Goal: Task Accomplishment & Management: Complete application form

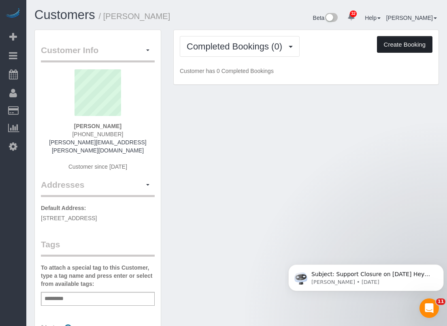
click at [403, 38] on button "Create Booking" at bounding box center [405, 44] width 56 height 17
select select "[GEOGRAPHIC_DATA]"
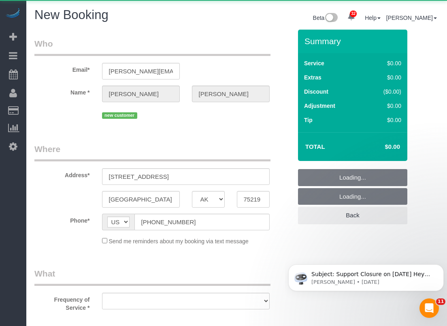
select select "object:2361"
select select "string:fspay-ab5faaaf-e832-45ad-87c7-448cbb2e28f3"
select select "3"
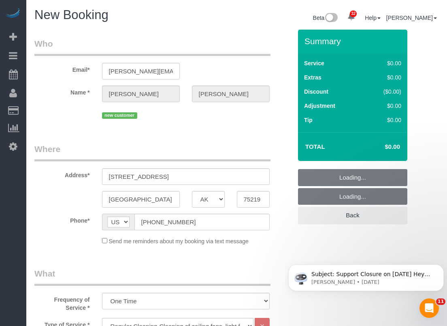
select select "object:2431"
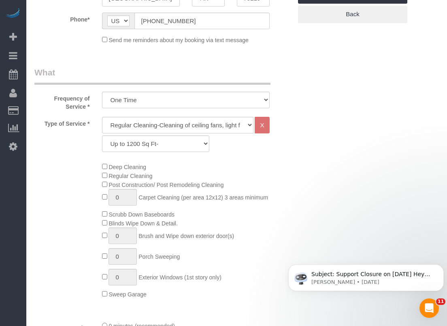
scroll to position [203, 0]
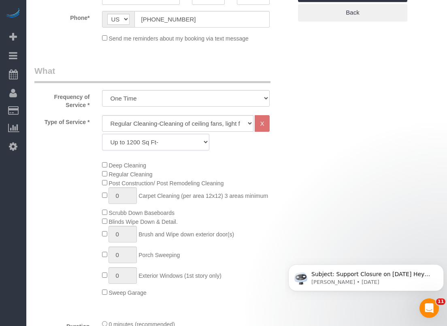
click at [142, 145] on select "Up to 1200 Sq Ft- [DATE]-[DATE] Sq Ft [DATE]-[DATE] Sq Ft [DATE]-[DATE] Sq Ft […" at bounding box center [156, 142] width 108 height 17
select select "60"
click at [102, 134] on select "Up to 1200 Sq Ft- [DATE]-[DATE] Sq Ft [DATE]-[DATE] Sq Ft [DATE]-[DATE] Sq Ft […" at bounding box center [156, 142] width 108 height 17
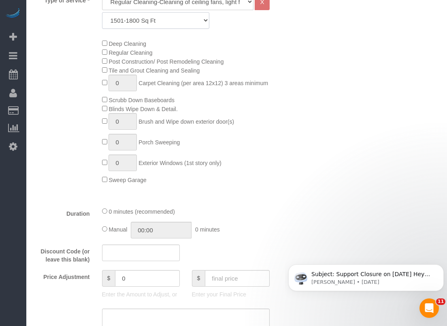
scroll to position [405, 0]
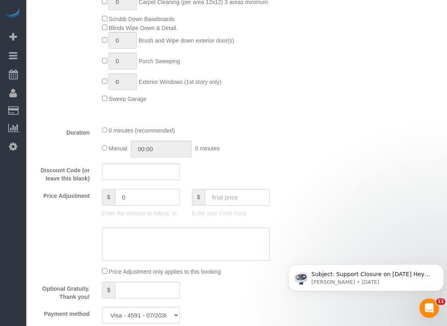
drag, startPoint x: 153, startPoint y: 197, endPoint x: 96, endPoint y: 196, distance: 56.7
click at [96, 196] on div "$ 0 Enter the Amount to Adjust, or" at bounding box center [141, 205] width 90 height 32
type input "-189"
click at [215, 174] on div "Discount Code (or leave this blank)" at bounding box center [163, 172] width 270 height 19
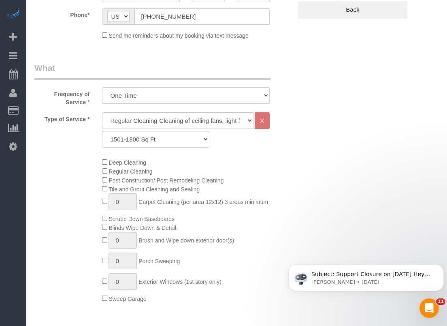
scroll to position [243, 0]
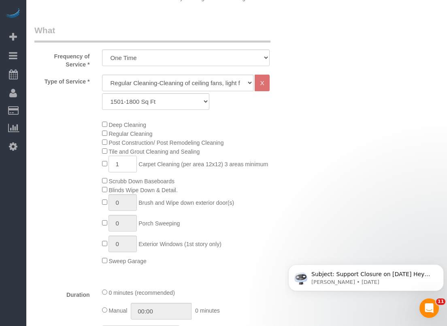
click at [103, 165] on span "1 Carpet Cleaning (per area 12x12) 3 areas minimum" at bounding box center [185, 164] width 167 height 6
type input "5"
click at [351, 152] on div "Who Email* [PERSON_NAME][EMAIL_ADDRESS][PERSON_NAME][DOMAIN_NAME] Name * [PERSO…" at bounding box center [236, 315] width 405 height 1059
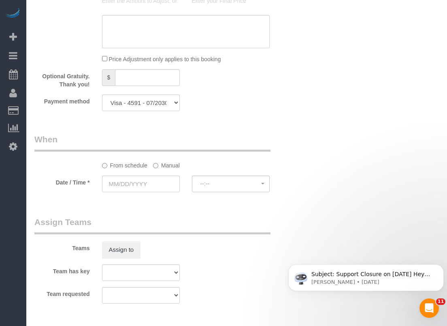
scroll to position [729, 0]
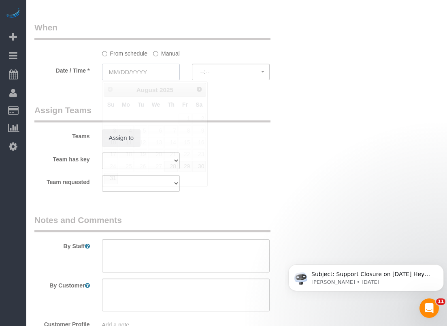
click at [147, 73] on input "text" at bounding box center [141, 72] width 78 height 17
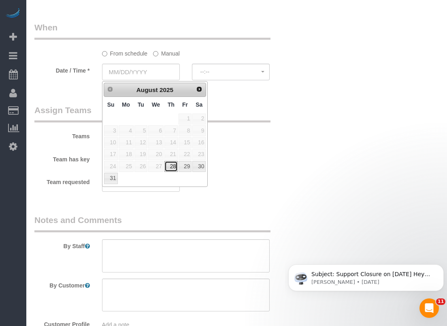
click at [170, 163] on link "28" at bounding box center [171, 166] width 13 height 11
type input "[DATE]"
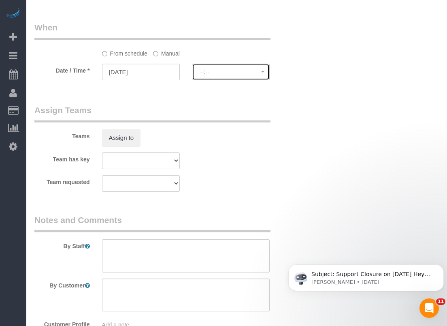
click at [214, 77] on button "--:--" at bounding box center [231, 72] width 78 height 17
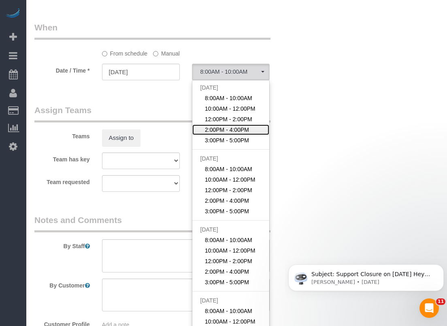
click at [221, 128] on span "2:00PM - 4:00PM" at bounding box center [227, 130] width 44 height 8
select select "spot104"
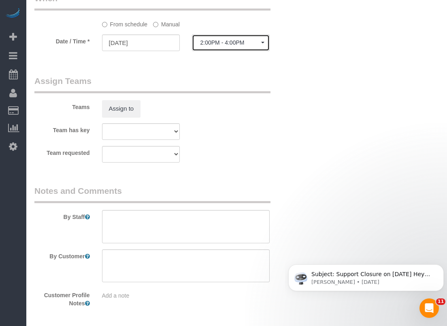
scroll to position [790, 0]
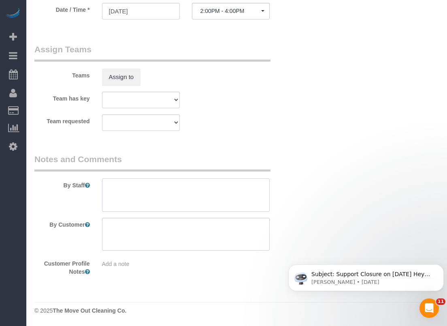
click at [199, 191] on textarea at bounding box center [186, 194] width 168 height 33
paste textarea "*Gate code is 0627 and door code is 4315 *As you drive through the gate there a…"
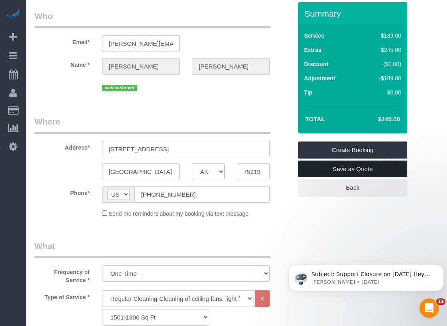
scroll to position [0, 0]
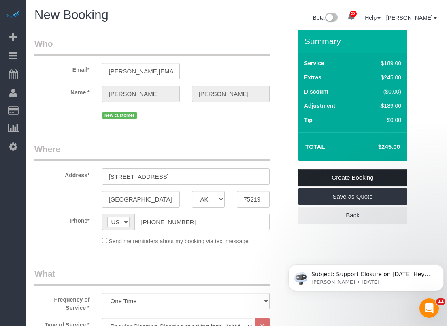
type textarea "*Gate code is 0627 and door code is 4315 *As you drive through the gate there a…"
click at [388, 175] on link "Create Booking" at bounding box center [352, 177] width 109 height 17
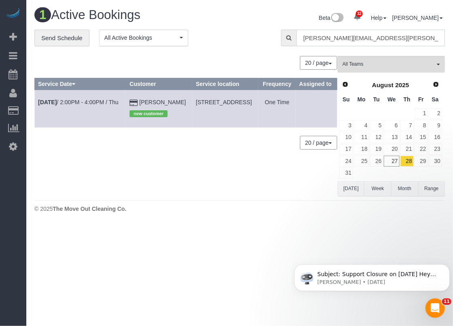
drag, startPoint x: 395, startPoint y: 34, endPoint x: 295, endPoint y: 36, distance: 100.5
click at [295, 36] on div "[PERSON_NAME][EMAIL_ADDRESS][PERSON_NAME][DOMAIN_NAME]" at bounding box center [363, 38] width 164 height 17
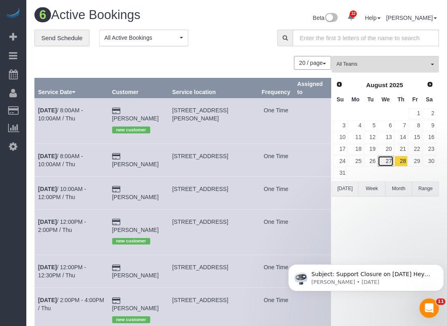
click at [391, 156] on link "27" at bounding box center [385, 161] width 15 height 11
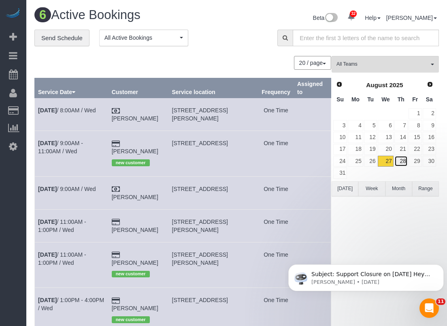
click at [405, 162] on link "28" at bounding box center [401, 161] width 13 height 11
